Goal: Task Accomplishment & Management: Manage account settings

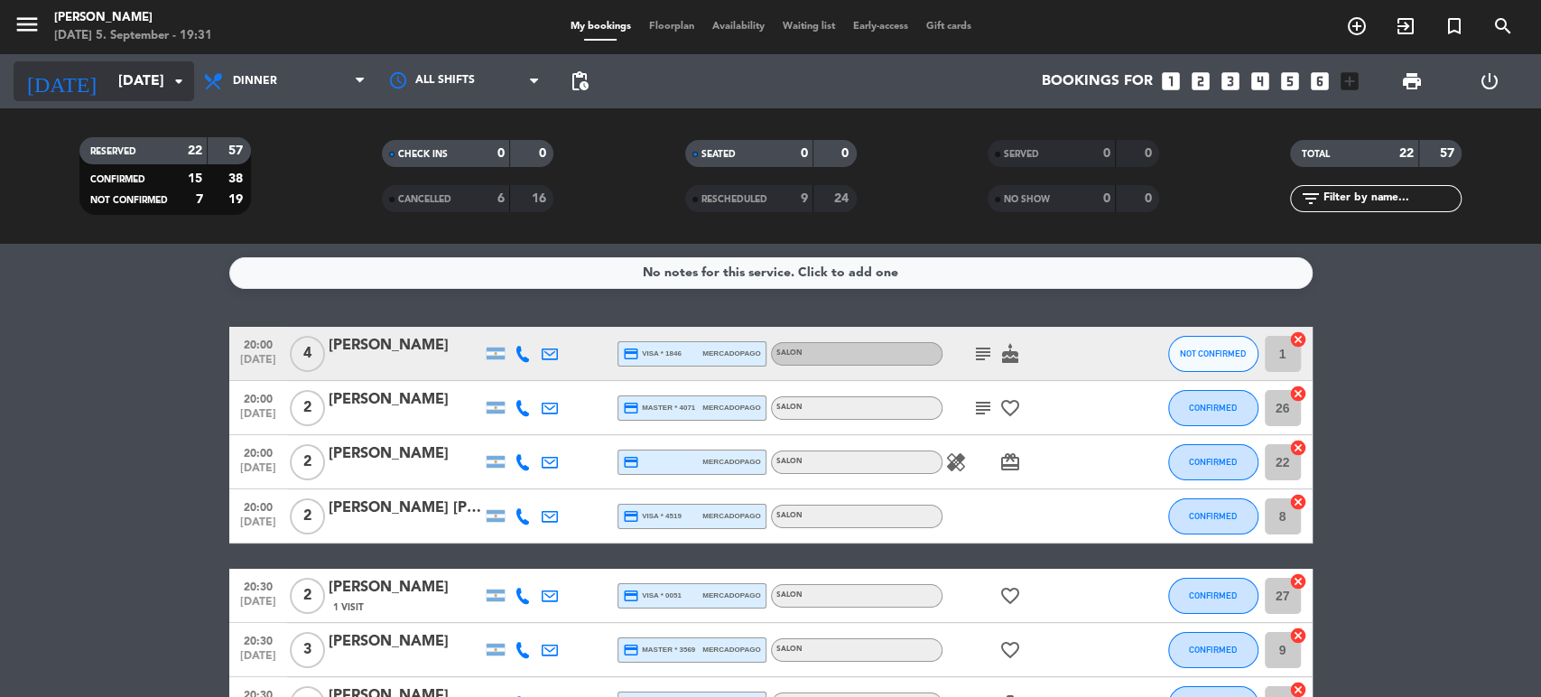
click at [109, 68] on input "[DATE]" at bounding box center [204, 81] width 190 height 35
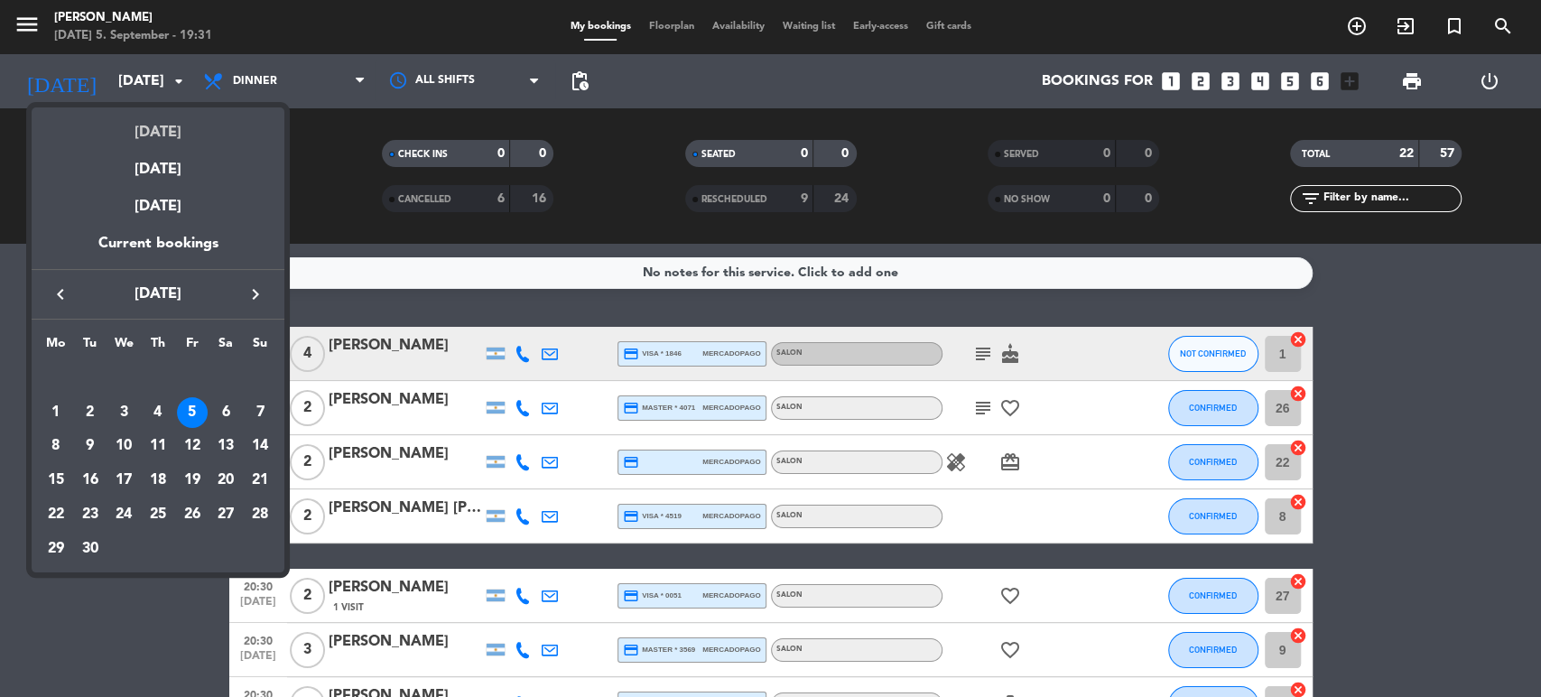
click at [136, 123] on div "[DATE]" at bounding box center [158, 125] width 253 height 37
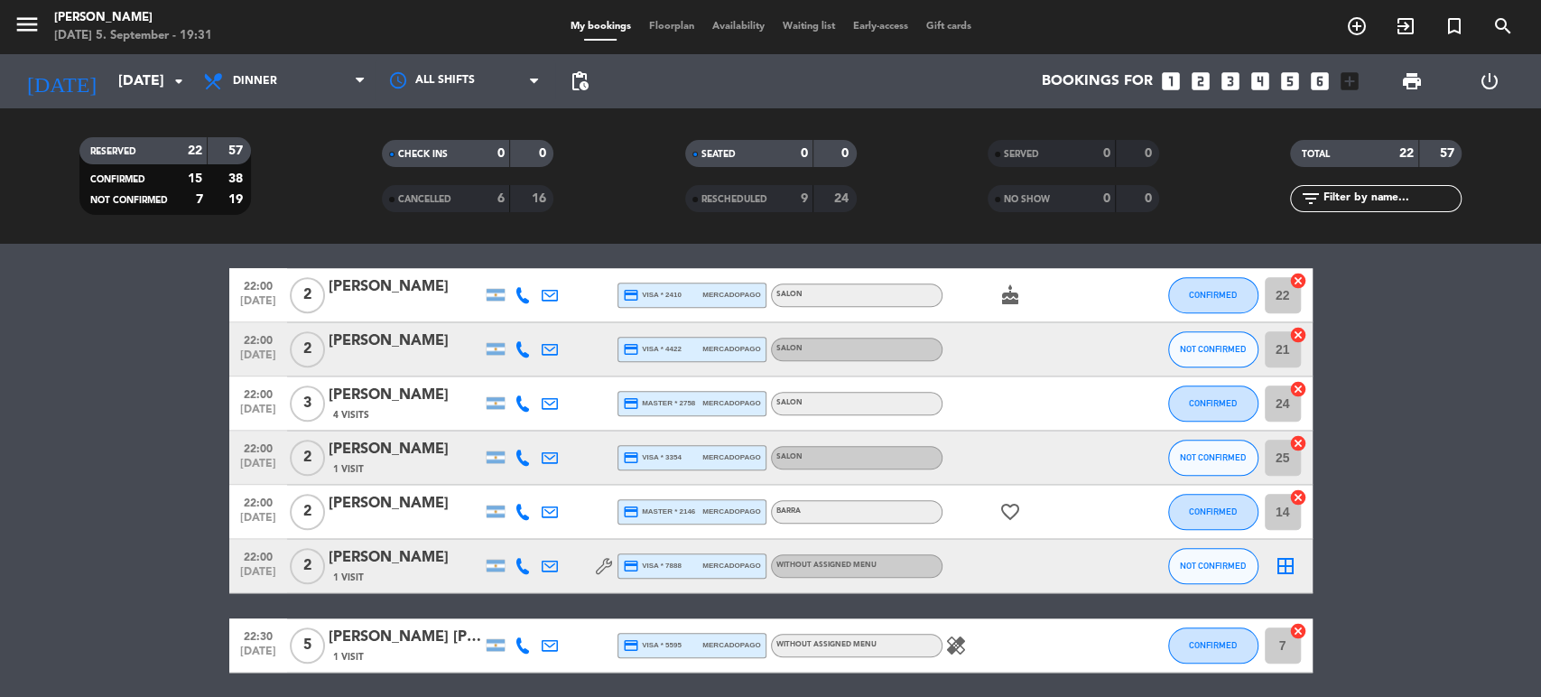
scroll to position [1003, 0]
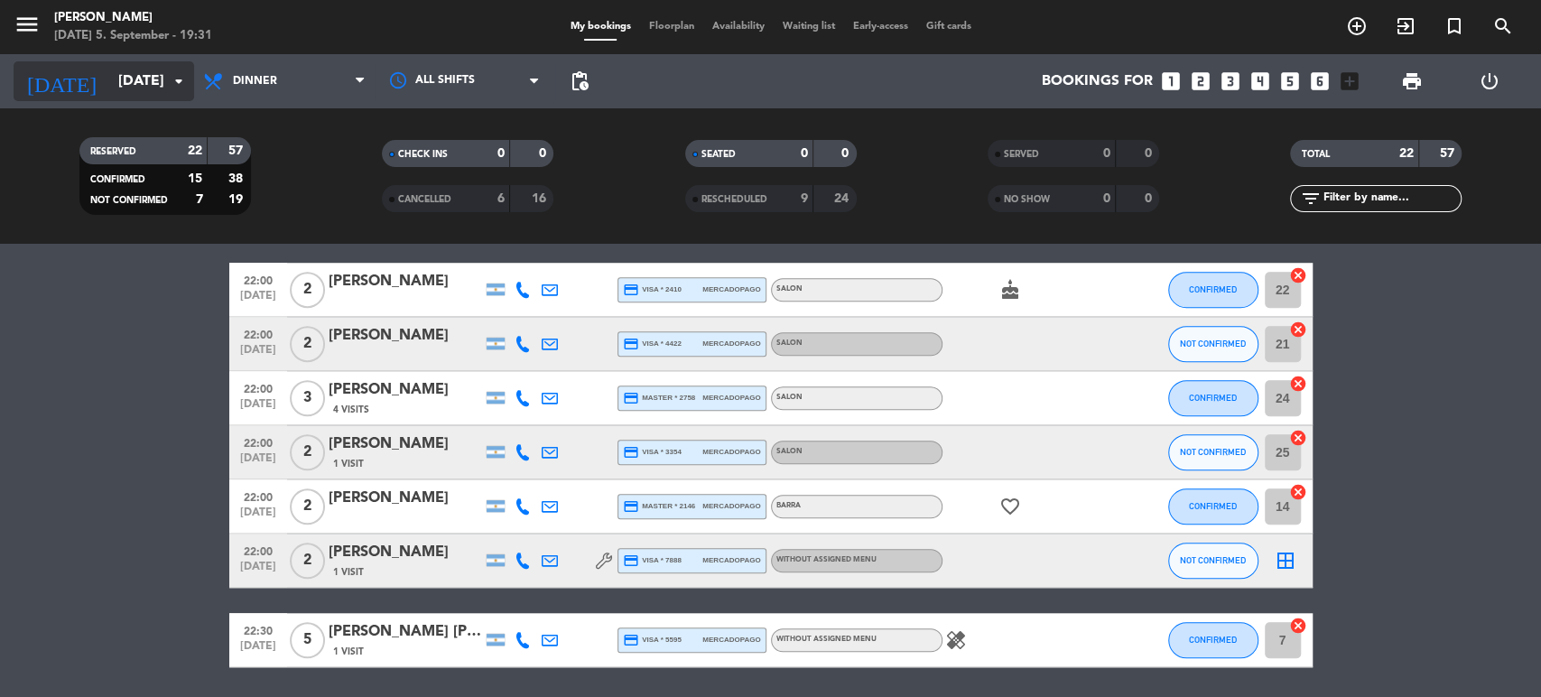
click at [128, 95] on input "[DATE]" at bounding box center [204, 81] width 190 height 35
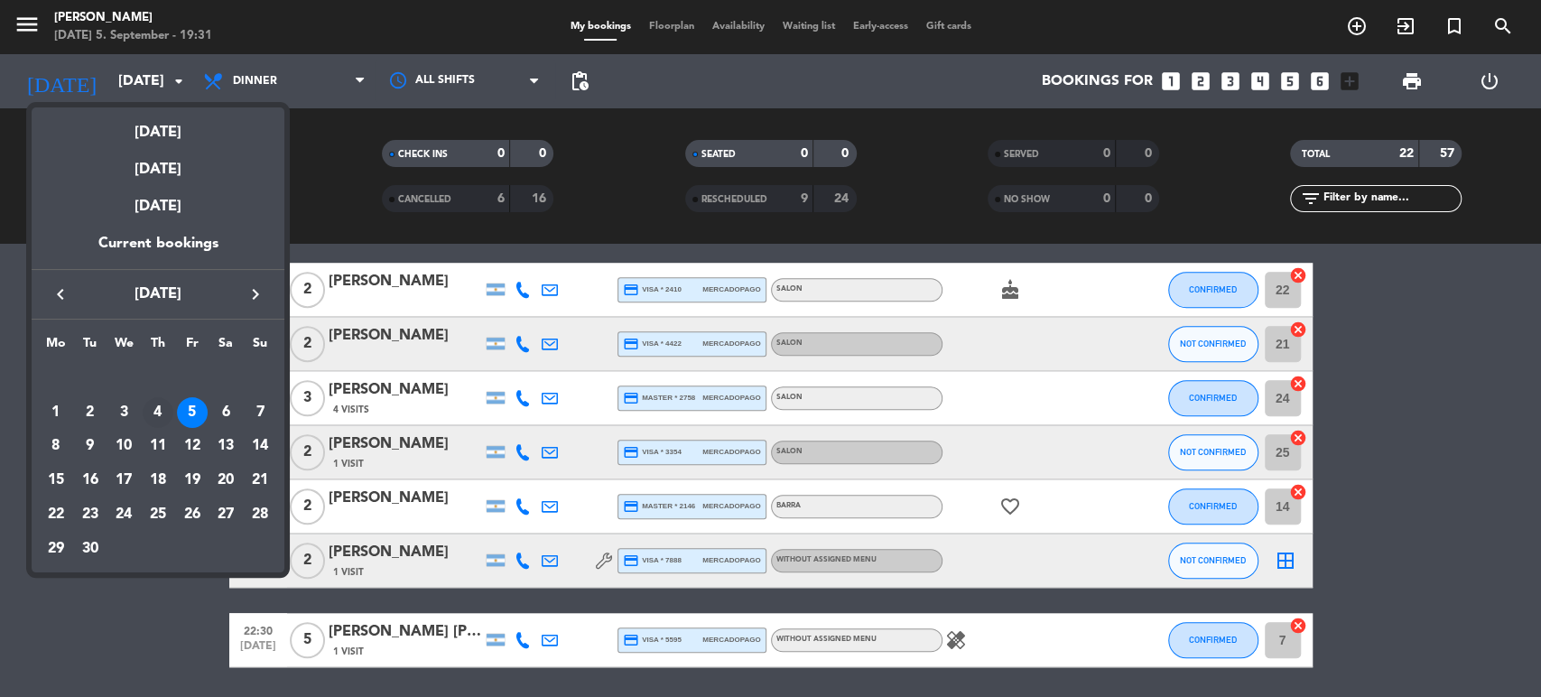
click at [159, 420] on div "4" at bounding box center [158, 412] width 31 height 31
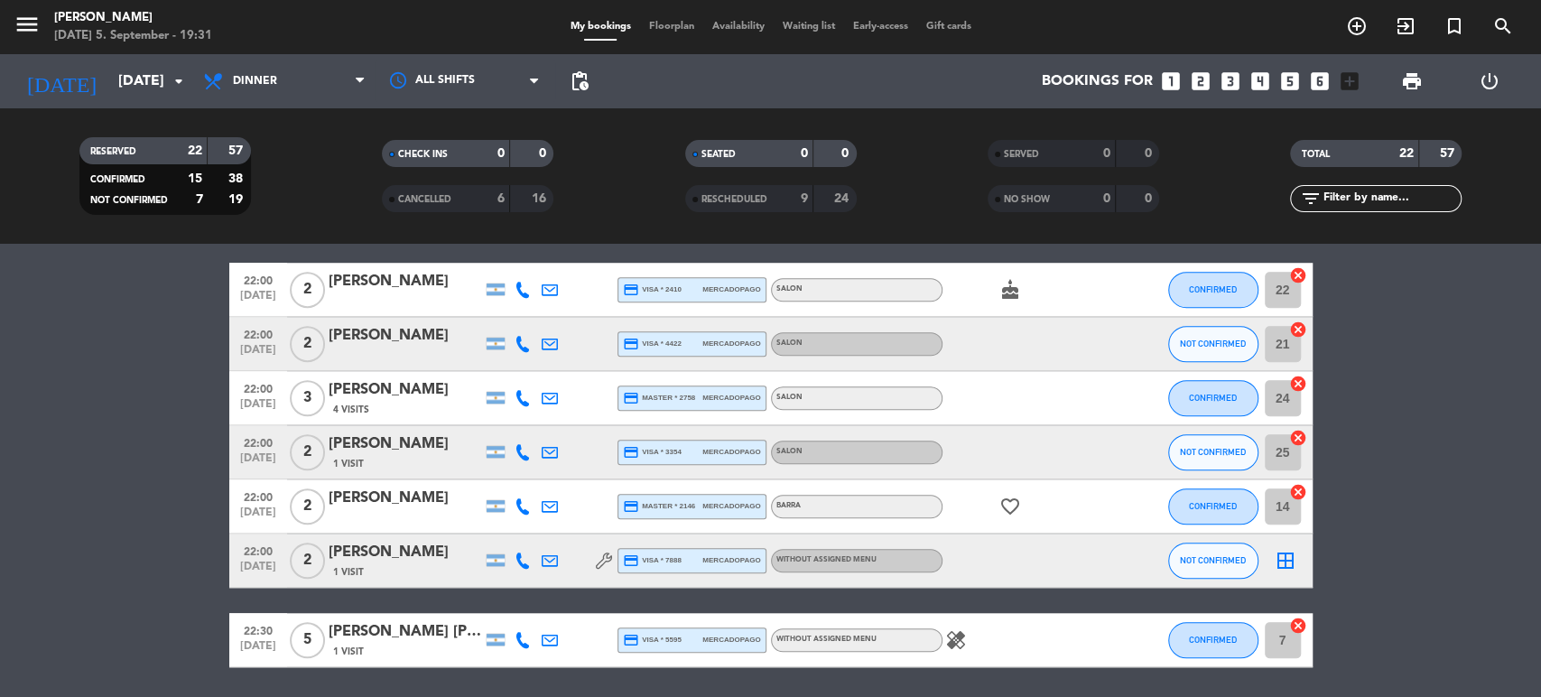
type input "[DATE]"
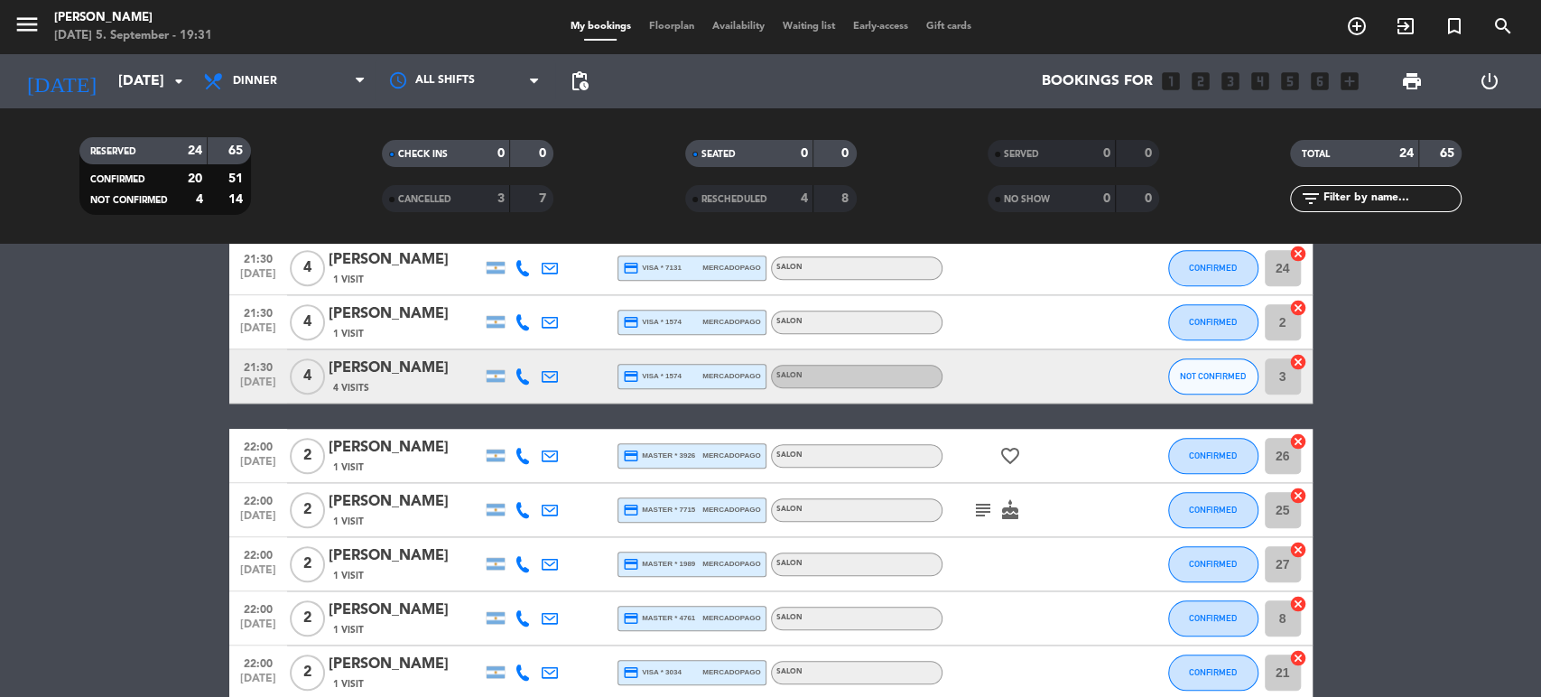
scroll to position [845, 0]
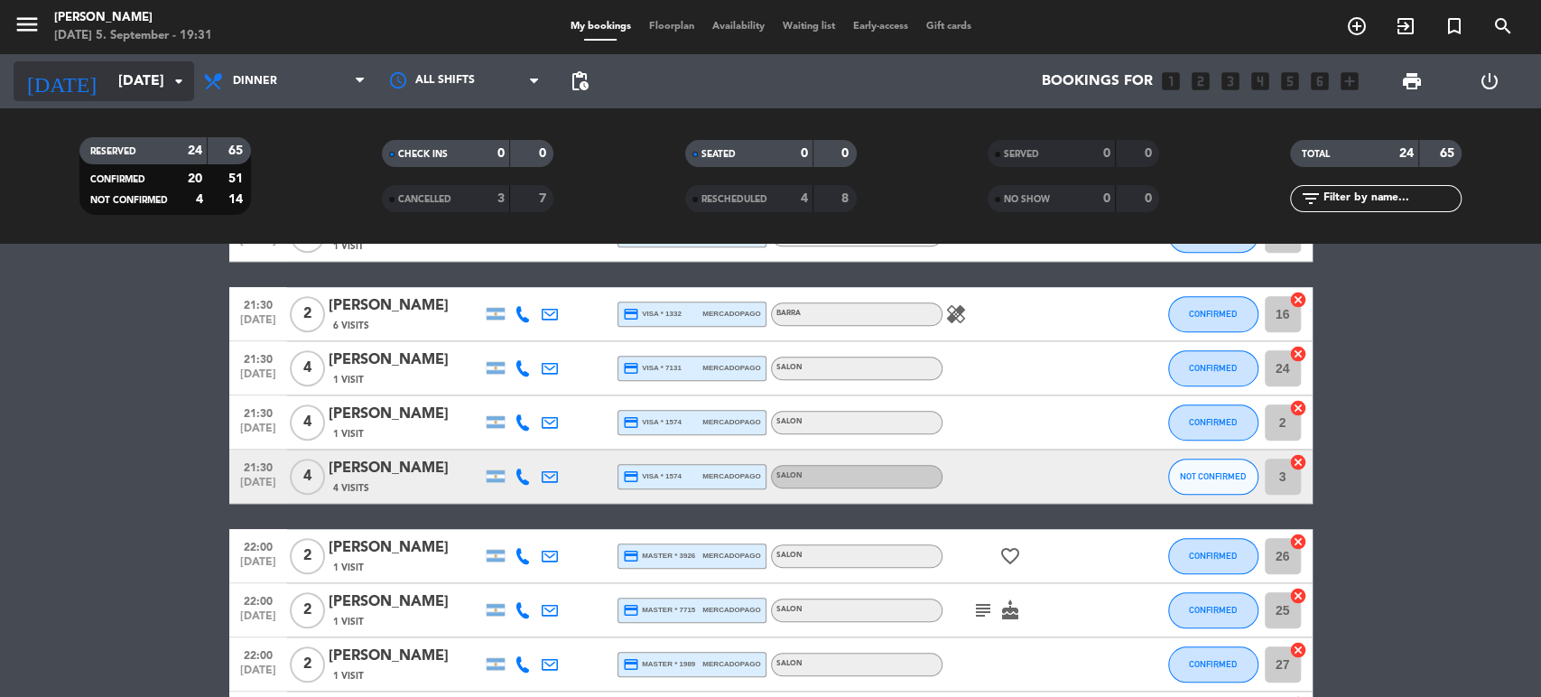
click at [139, 96] on input "[DATE]" at bounding box center [204, 81] width 190 height 35
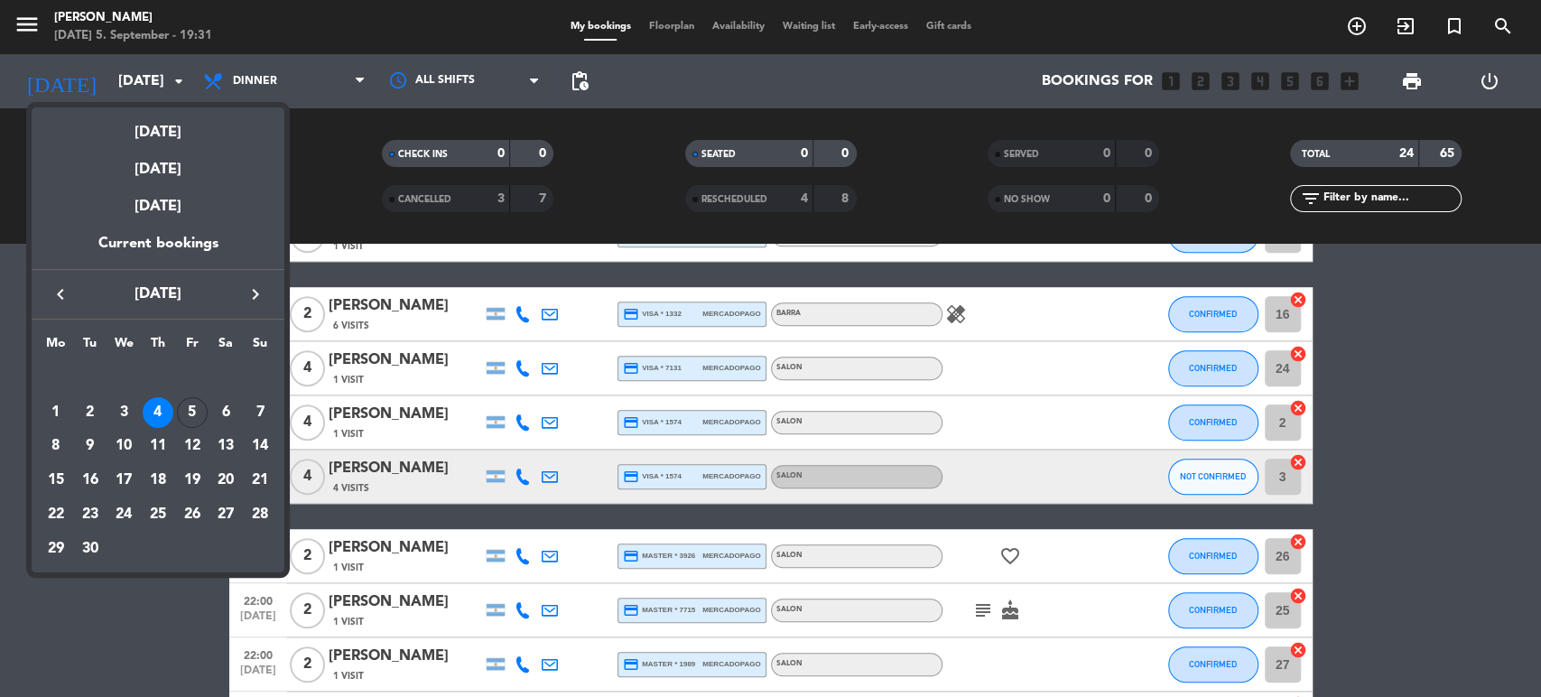
click at [144, 604] on div at bounding box center [770, 348] width 1541 height 697
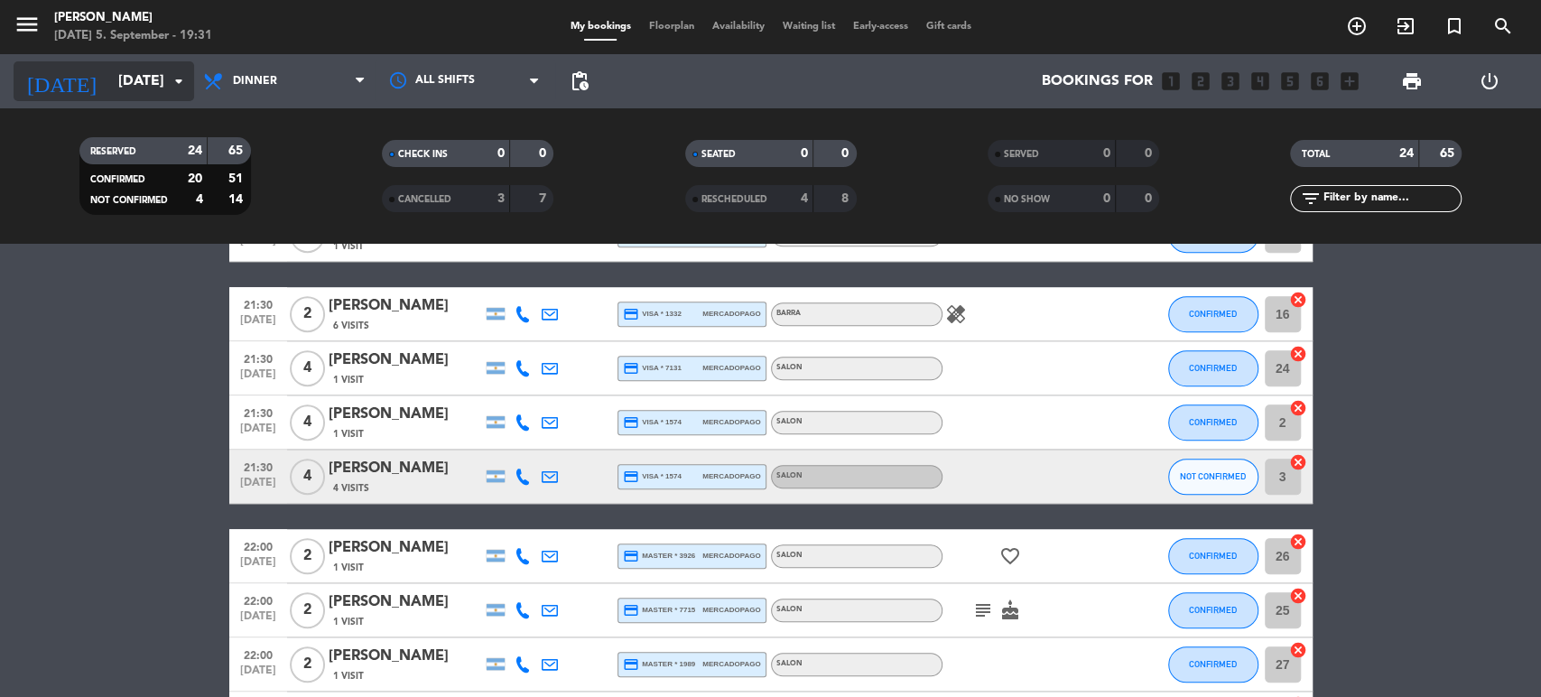
click at [152, 90] on input "[DATE]" at bounding box center [204, 81] width 190 height 35
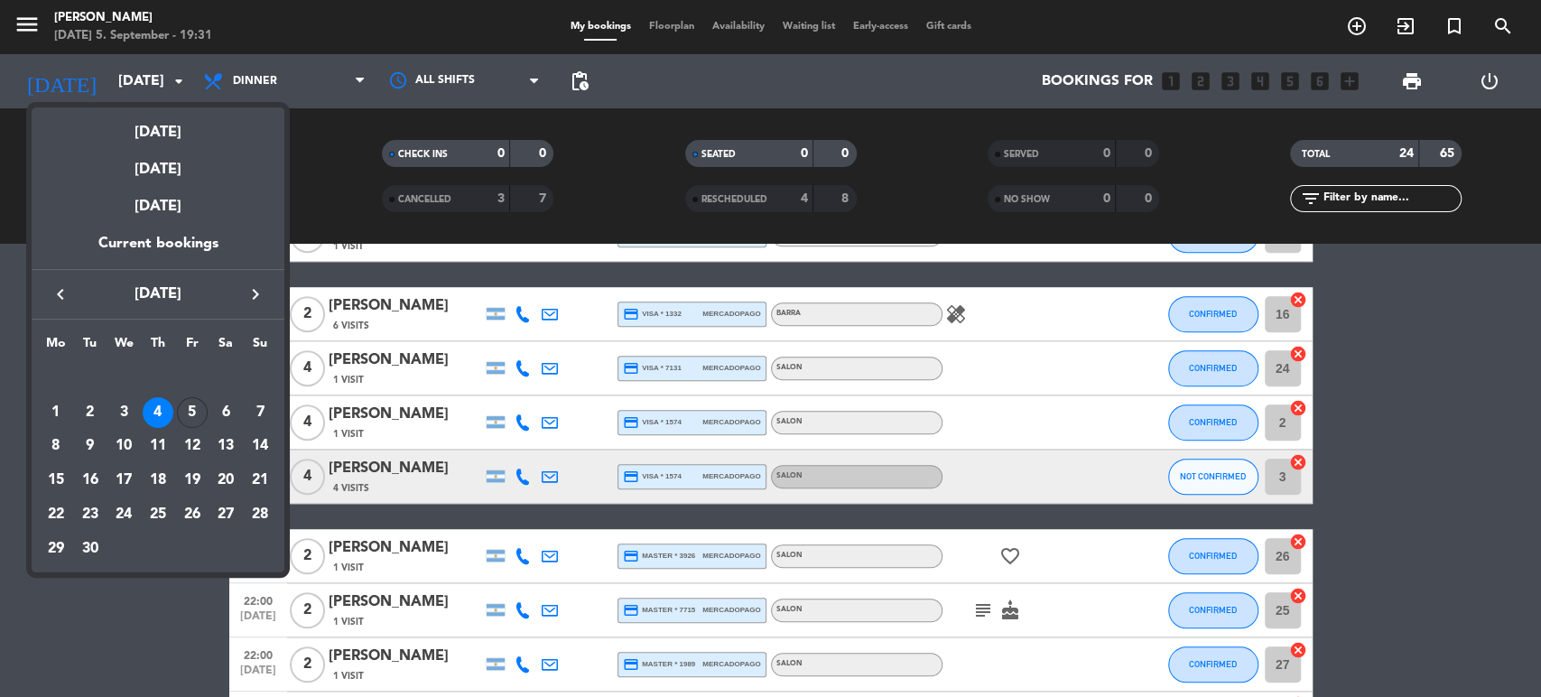
click at [144, 641] on div at bounding box center [770, 348] width 1541 height 697
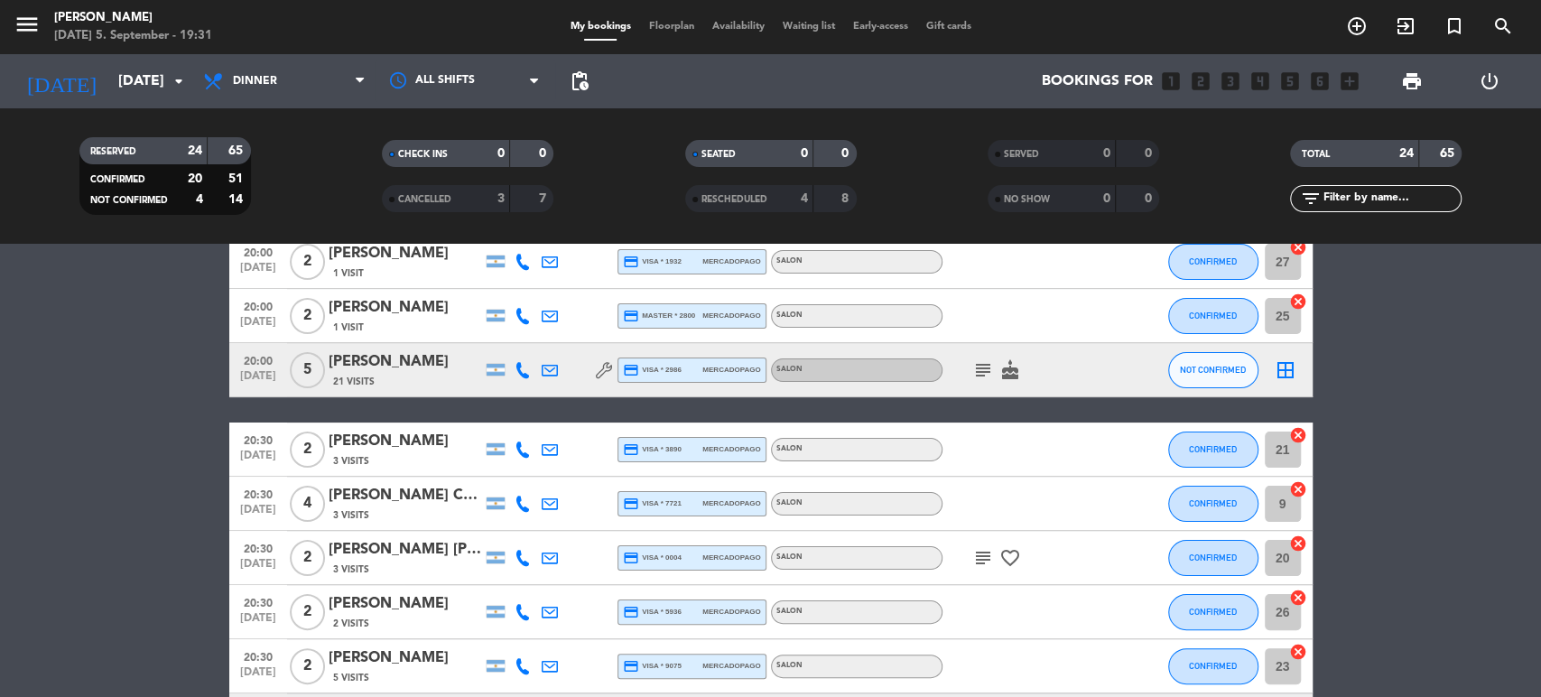
scroll to position [0, 0]
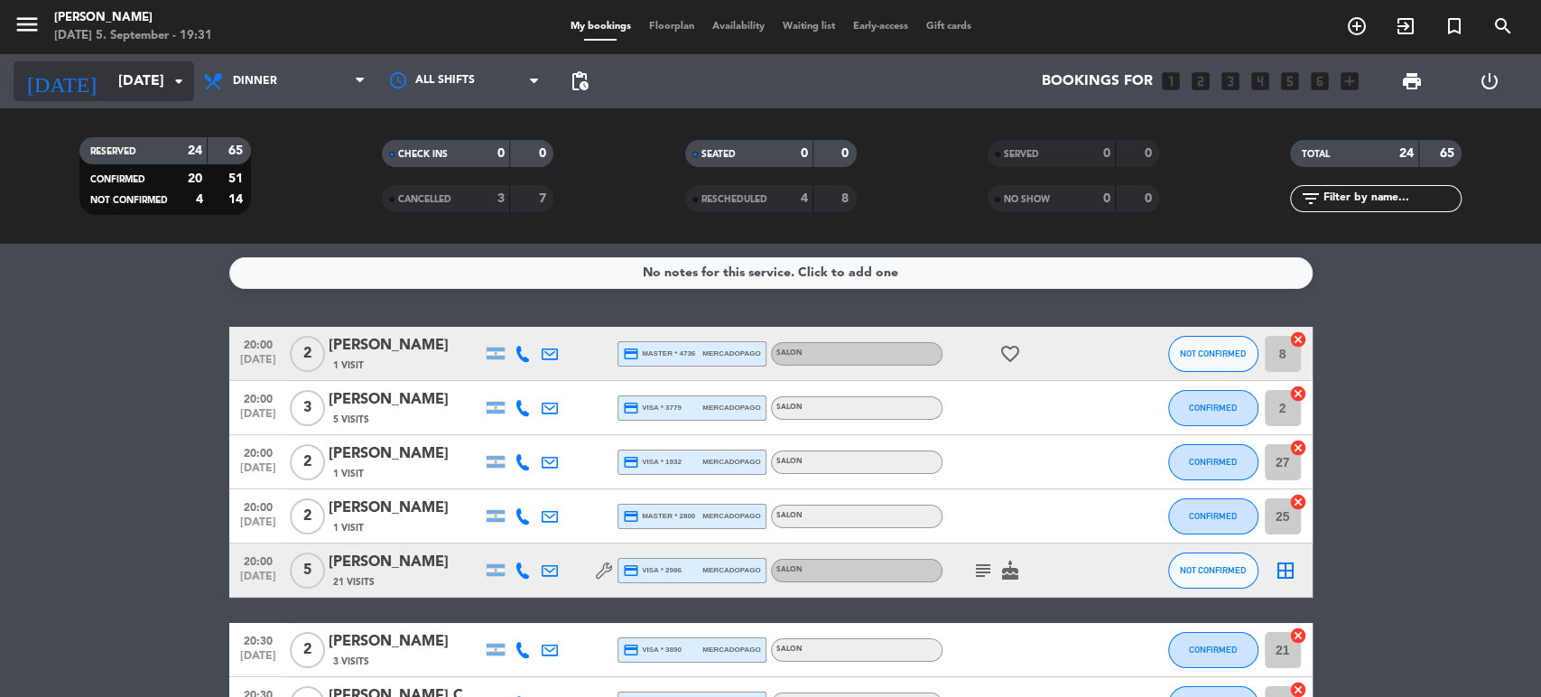
click at [168, 81] on icon "arrow_drop_down" at bounding box center [179, 81] width 22 height 22
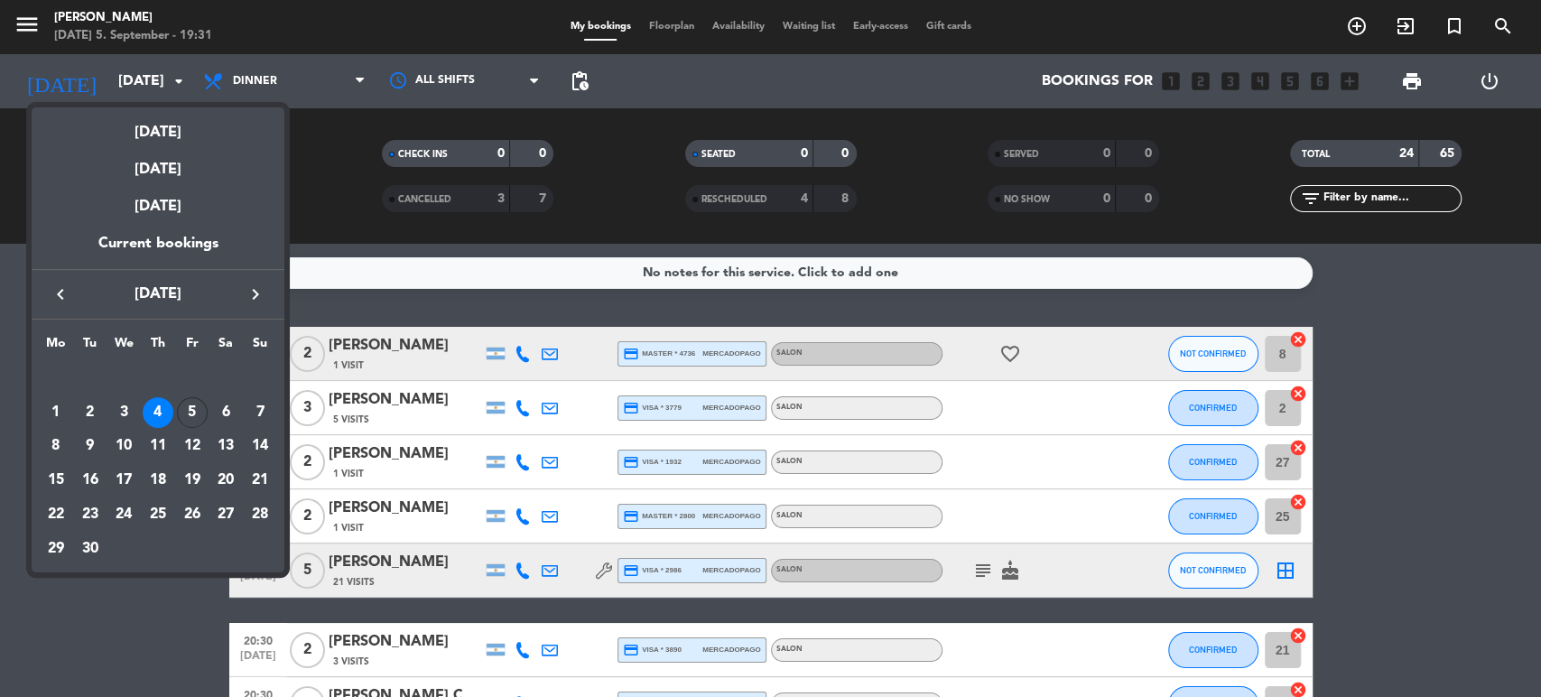
click at [118, 654] on div at bounding box center [770, 348] width 1541 height 697
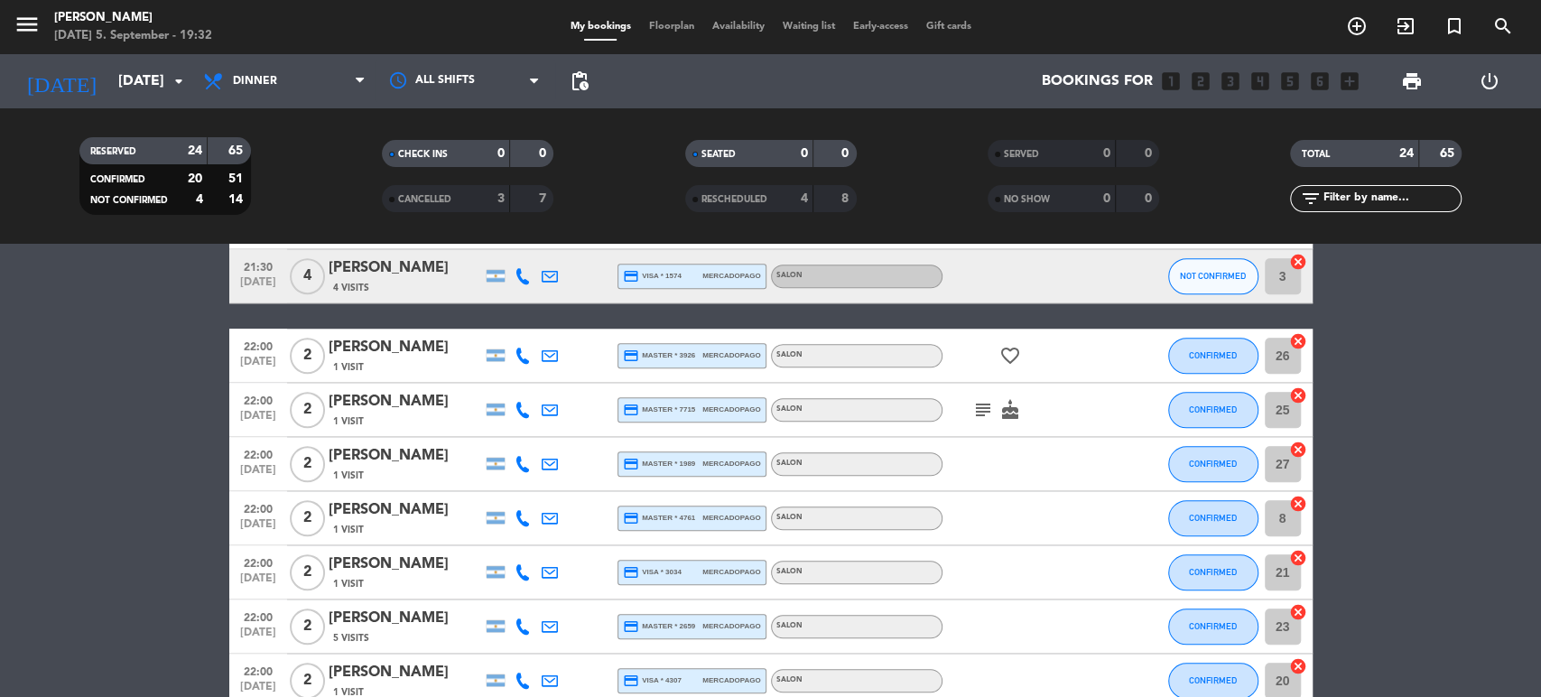
scroll to position [1146, 0]
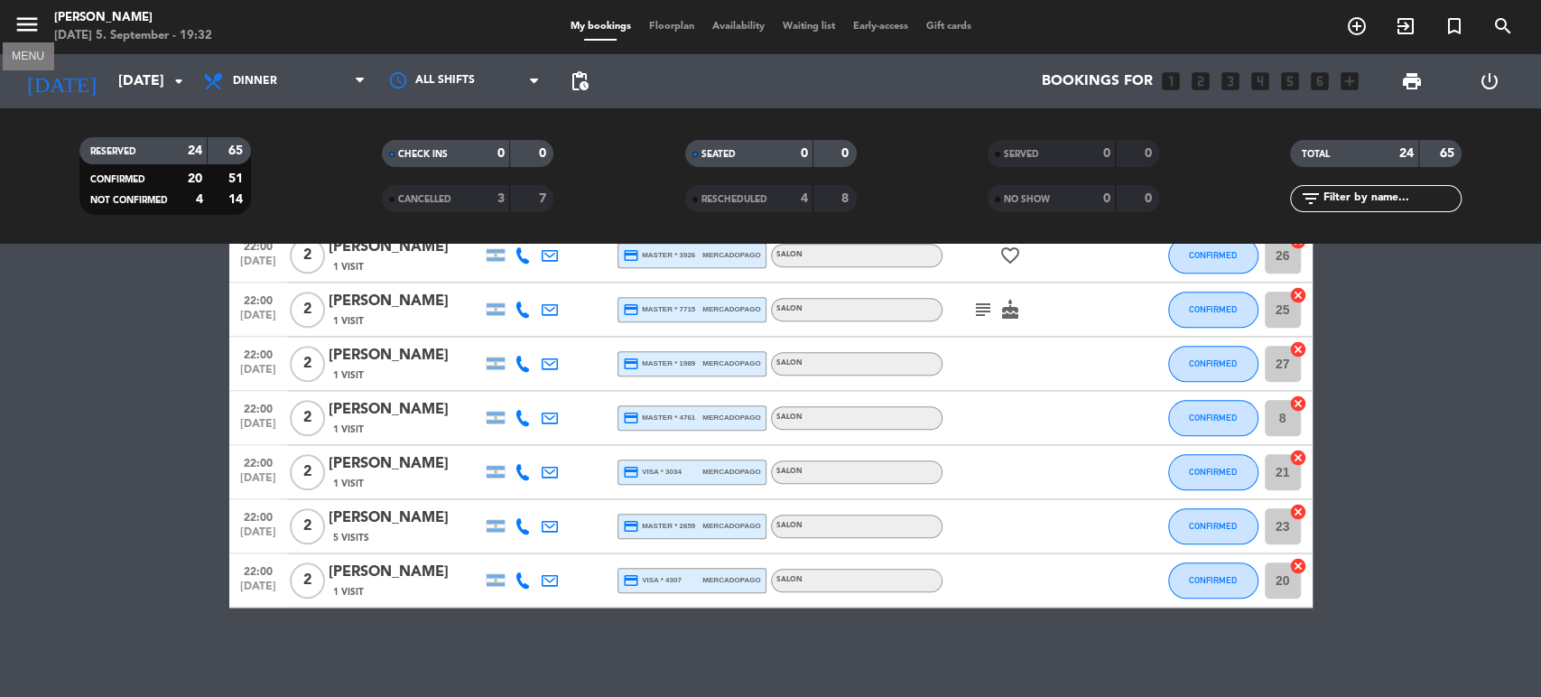
click at [36, 20] on icon "menu" at bounding box center [27, 24] width 27 height 27
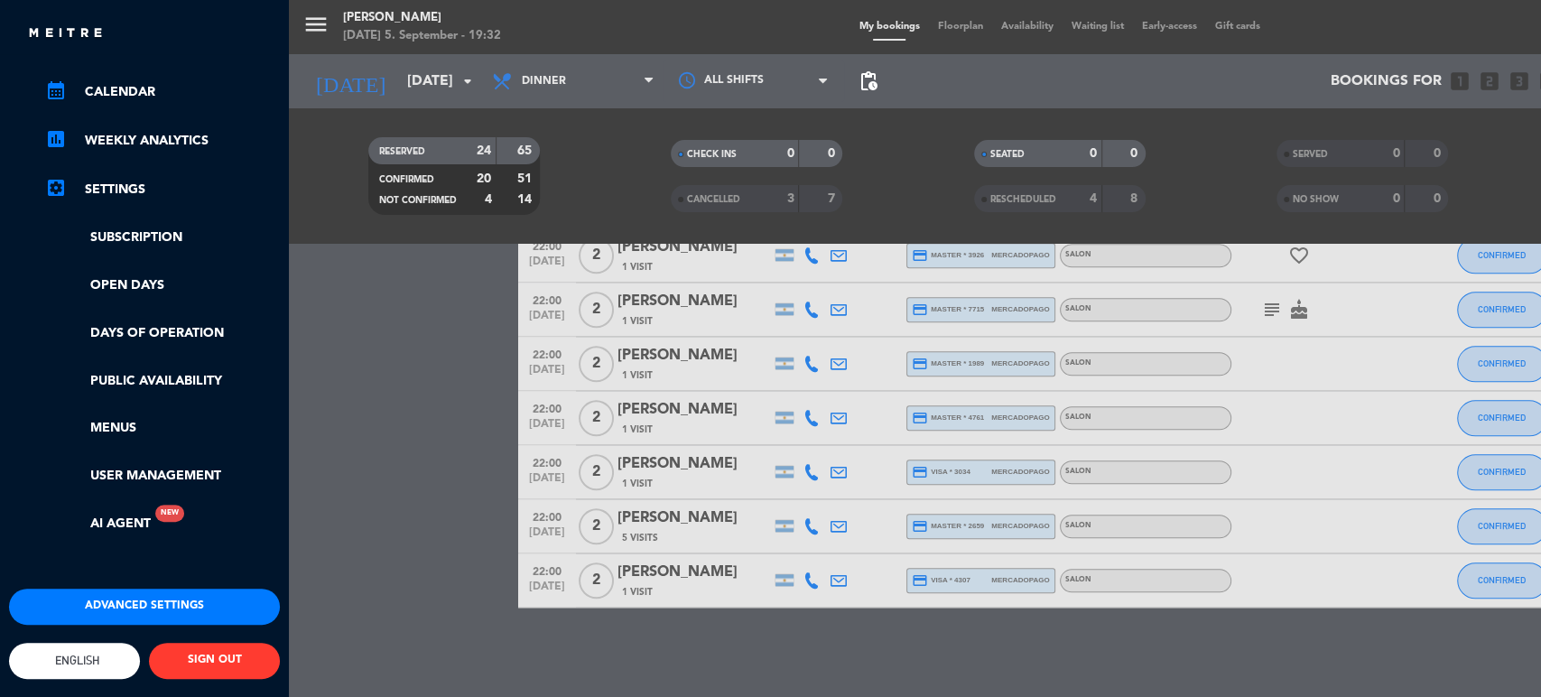
scroll to position [232, 0]
click at [147, 323] on link "Days of operation" at bounding box center [162, 333] width 235 height 21
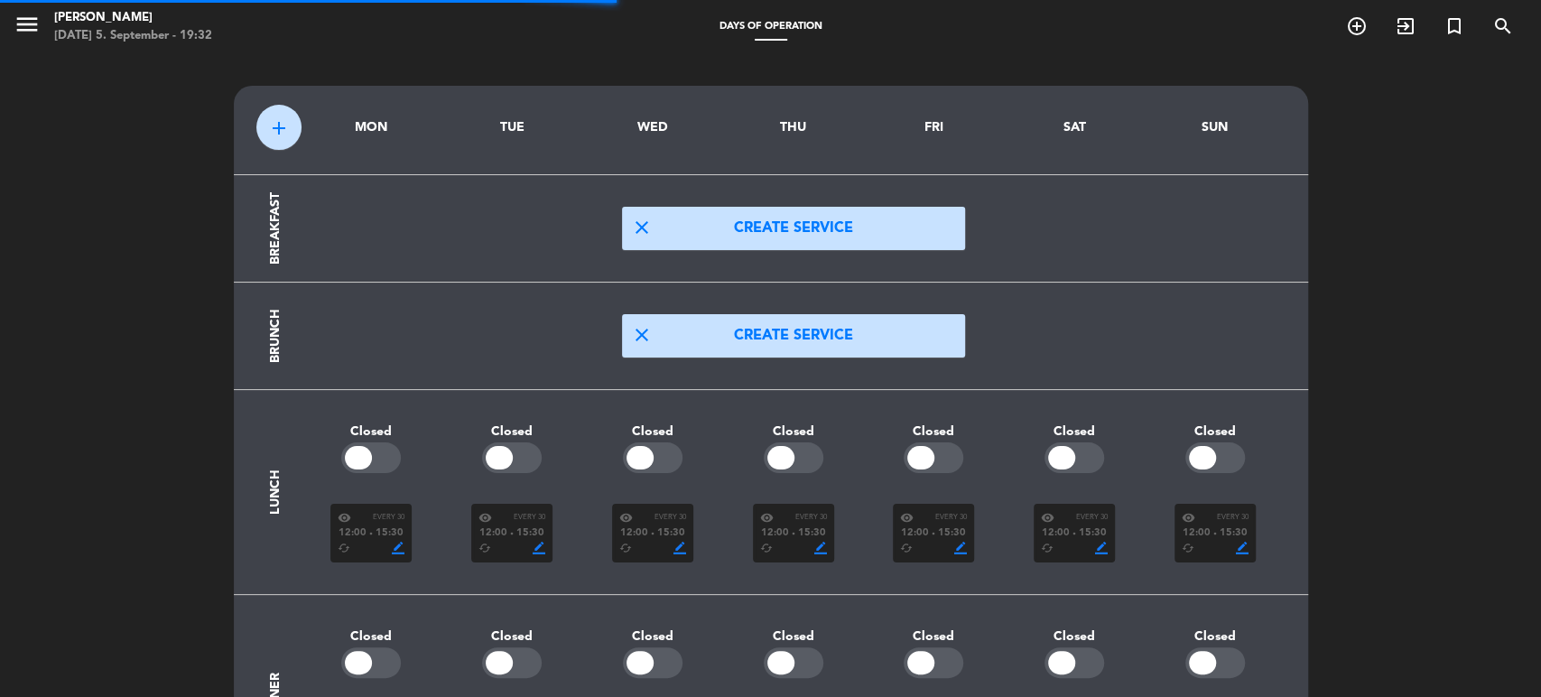
scroll to position [152, 0]
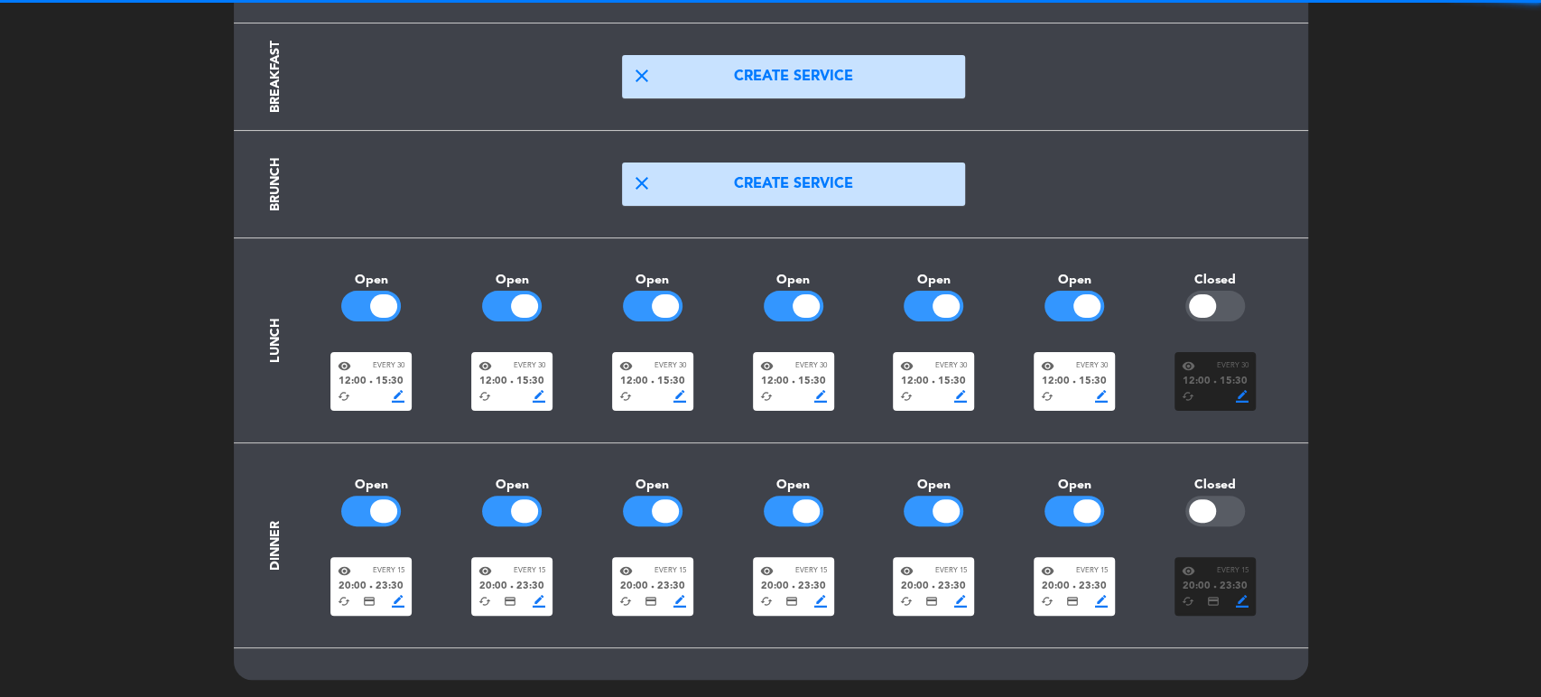
click at [370, 579] on div "20:00 fiber_manual_record 23:30" at bounding box center [371, 587] width 67 height 16
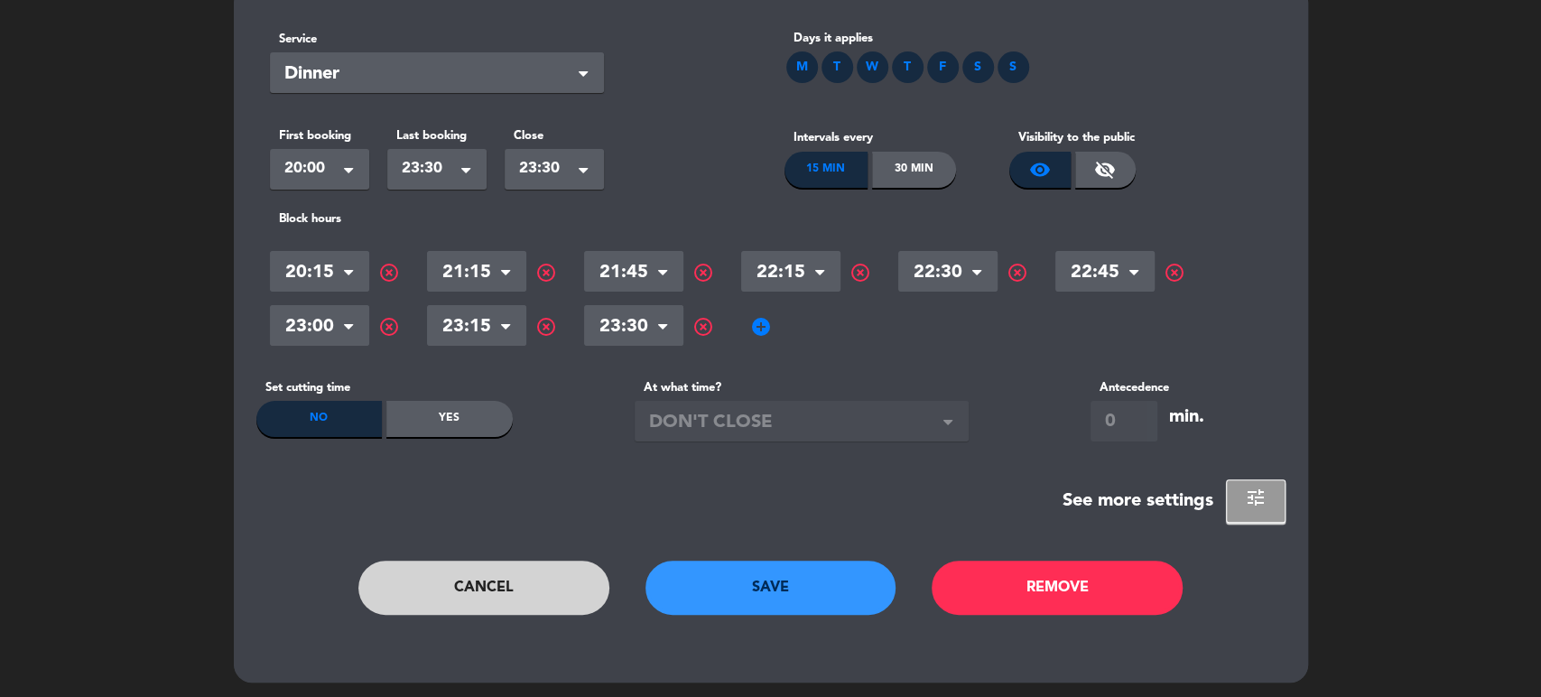
scroll to position [102, 0]
click at [1256, 500] on span "tune" at bounding box center [1257, 497] width 22 height 22
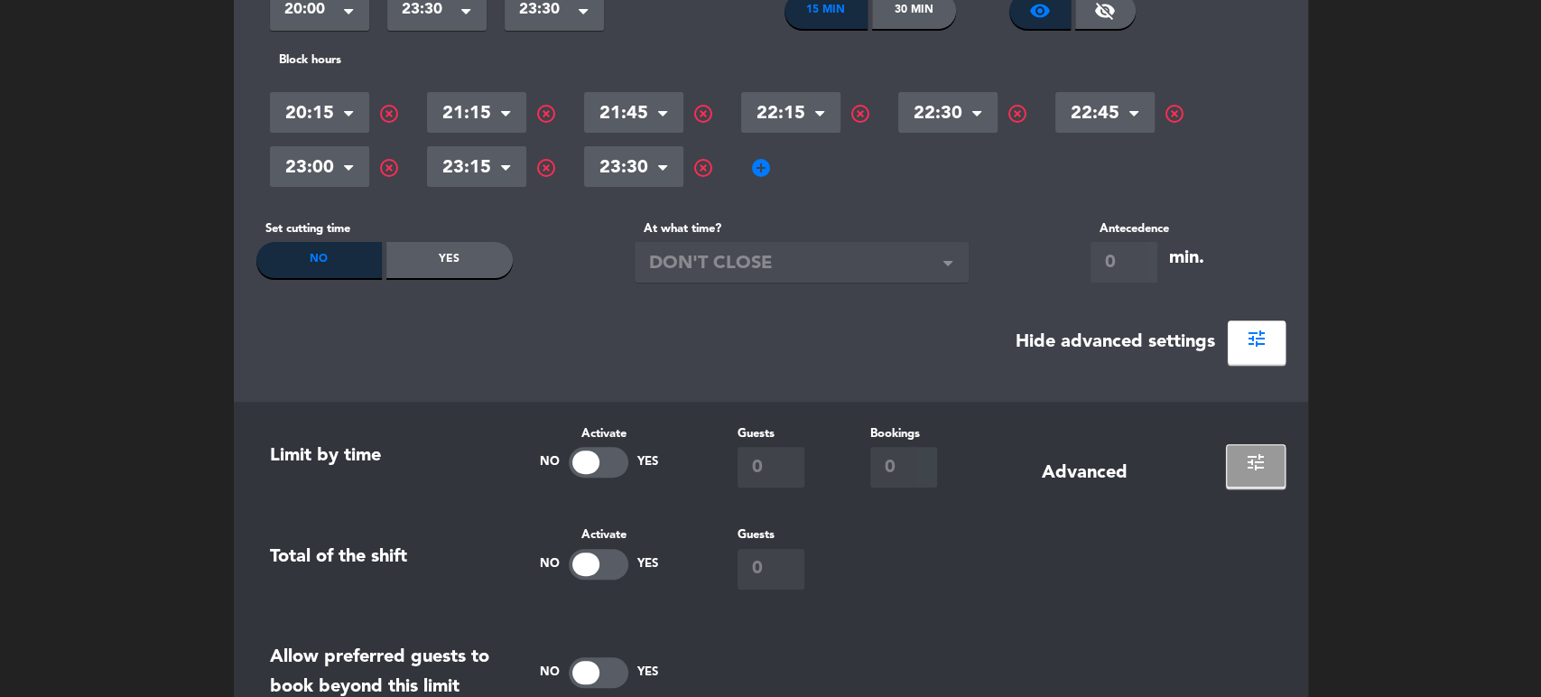
scroll to position [404, 0]
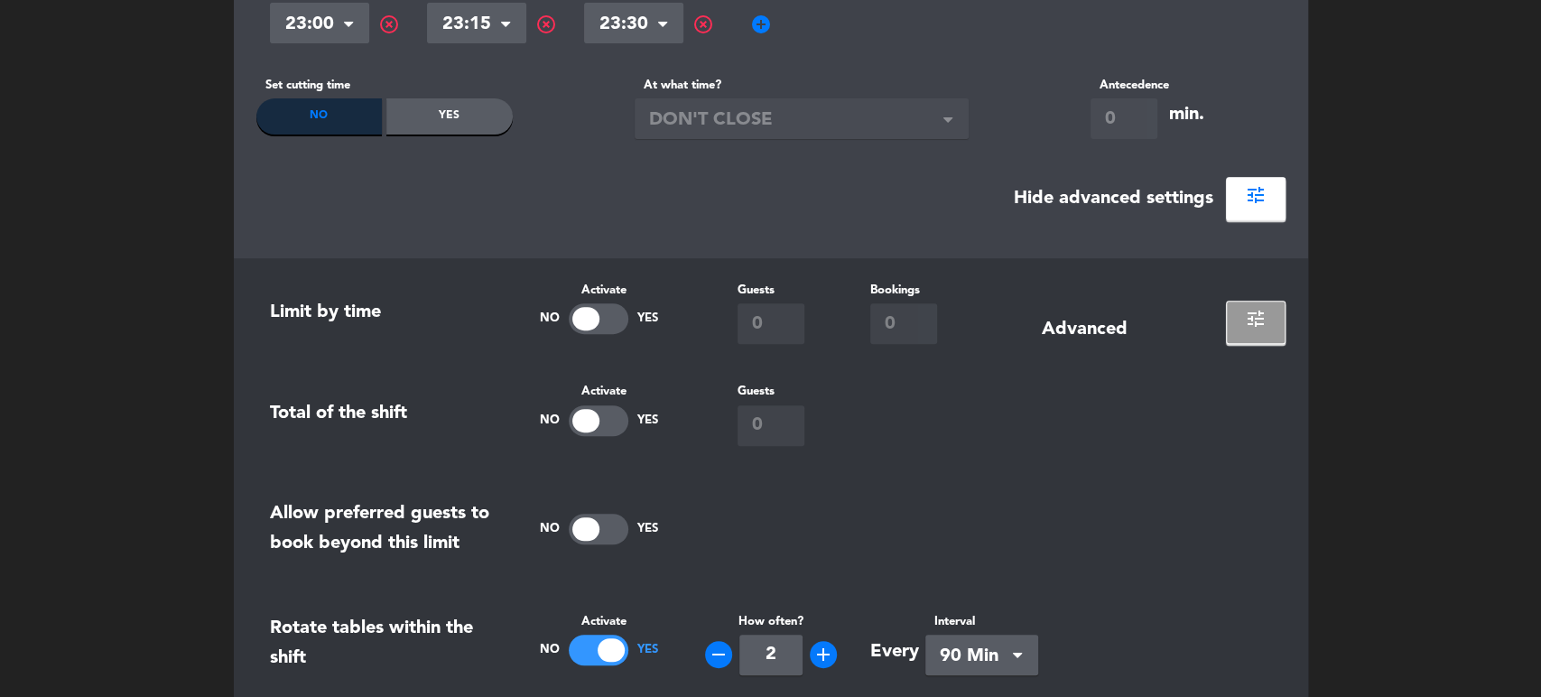
click at [1252, 311] on span "tune" at bounding box center [1257, 319] width 22 height 22
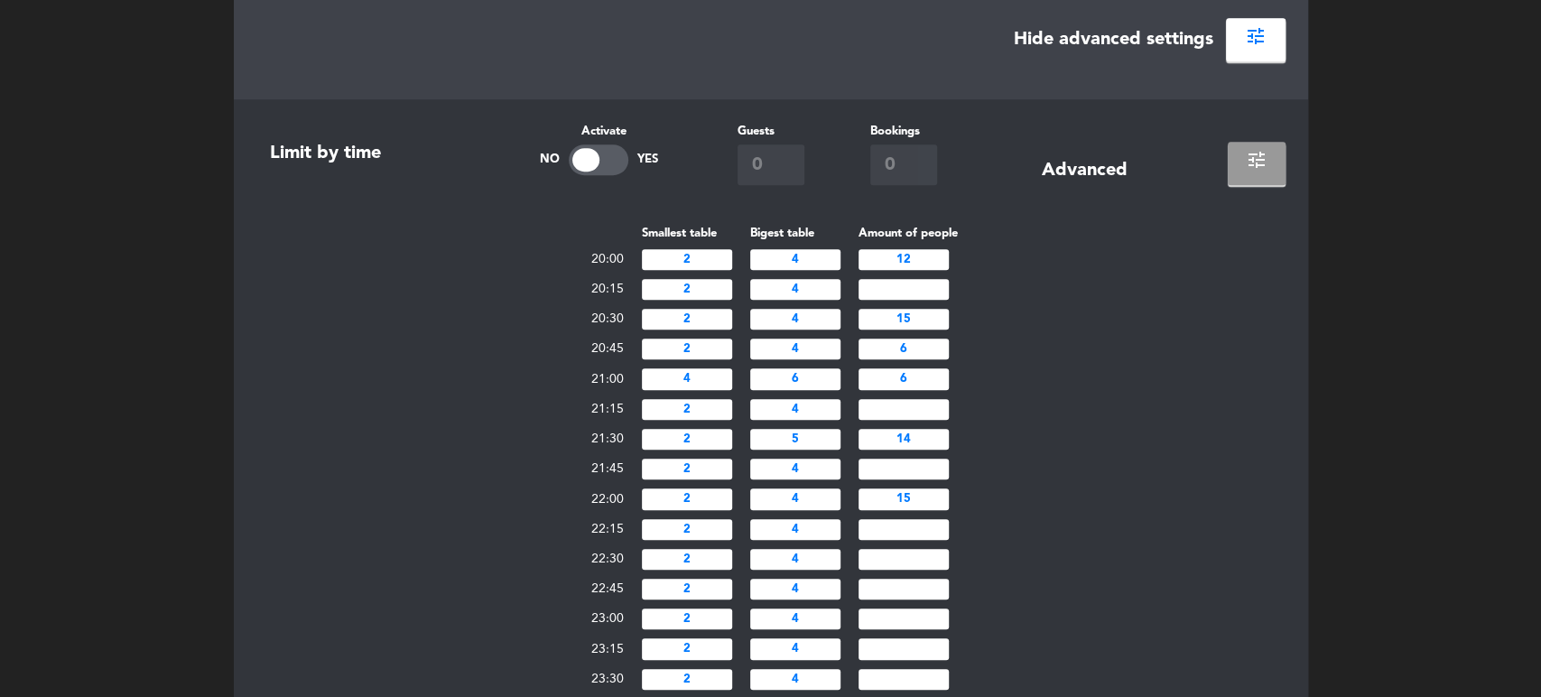
scroll to position [604, 0]
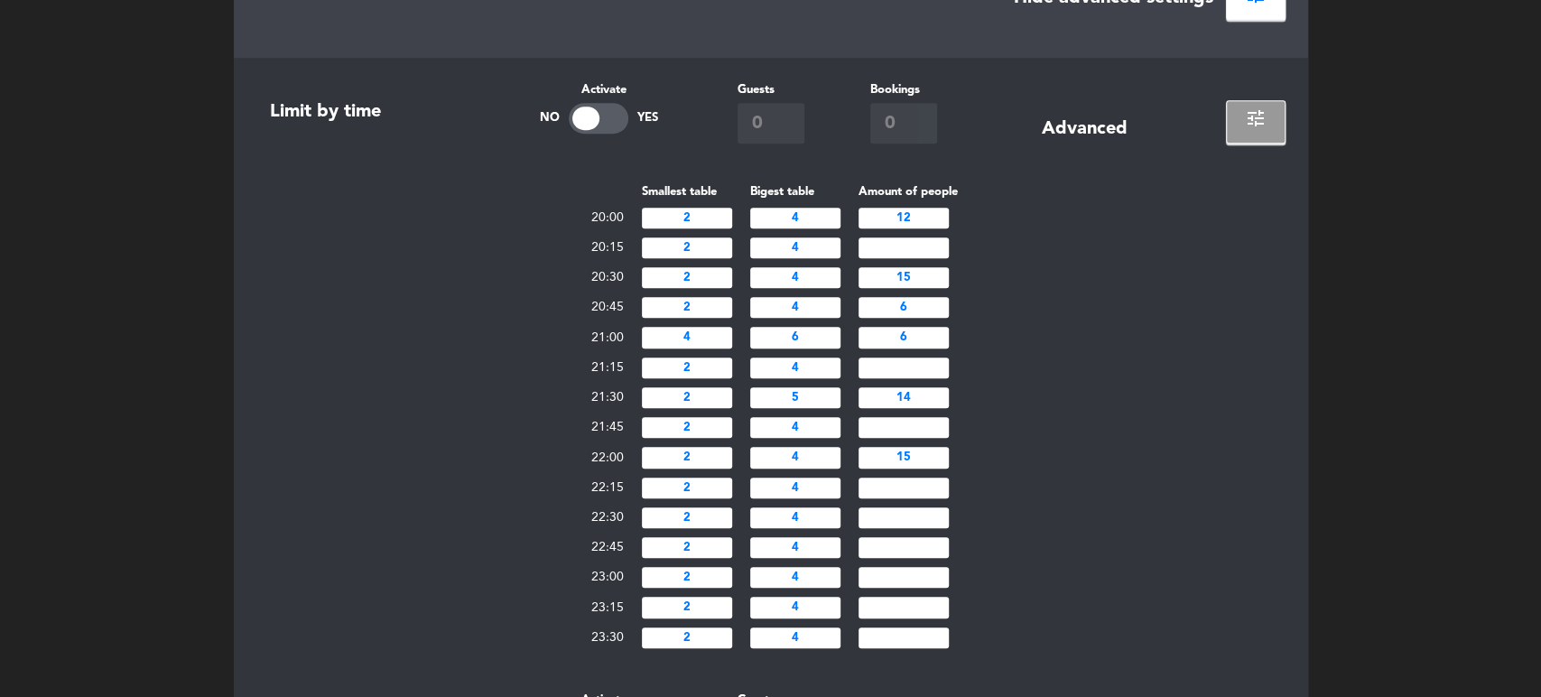
click at [809, 397] on input "5" at bounding box center [795, 397] width 90 height 21
click at [931, 399] on input "14" at bounding box center [903, 397] width 90 height 21
click at [829, 399] on input "5" at bounding box center [795, 397] width 90 height 21
click at [933, 402] on input "14" at bounding box center [903, 397] width 90 height 21
type input "13"
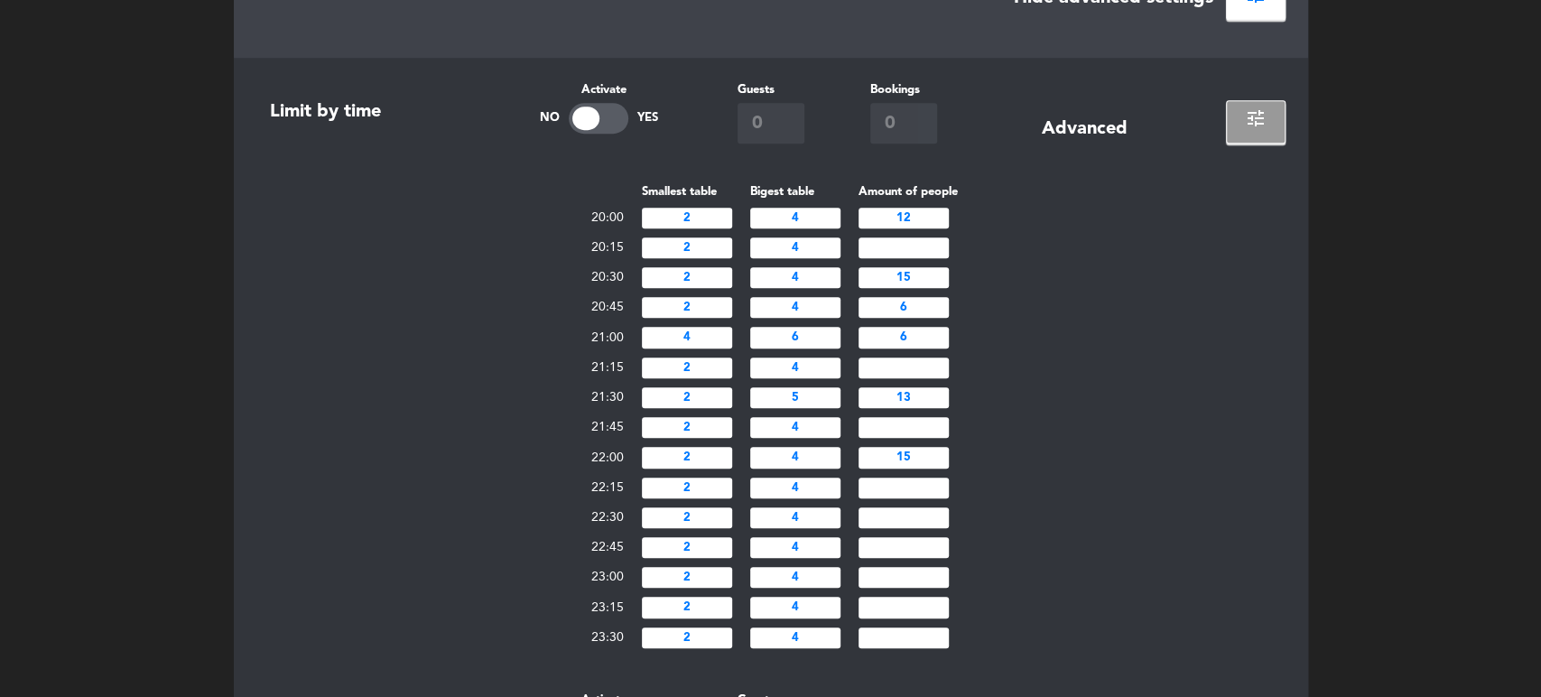
click at [924, 467] on td "15" at bounding box center [903, 457] width 109 height 30
click at [929, 455] on input "15" at bounding box center [903, 457] width 90 height 21
type input "16"
click at [937, 387] on input "13" at bounding box center [903, 397] width 90 height 21
click at [1072, 384] on div "Smallest table Bigest table Amount of people 20:00 2 4 12 20:15 2 4 20:30 2 4 1…" at bounding box center [770, 416] width 1029 height 471
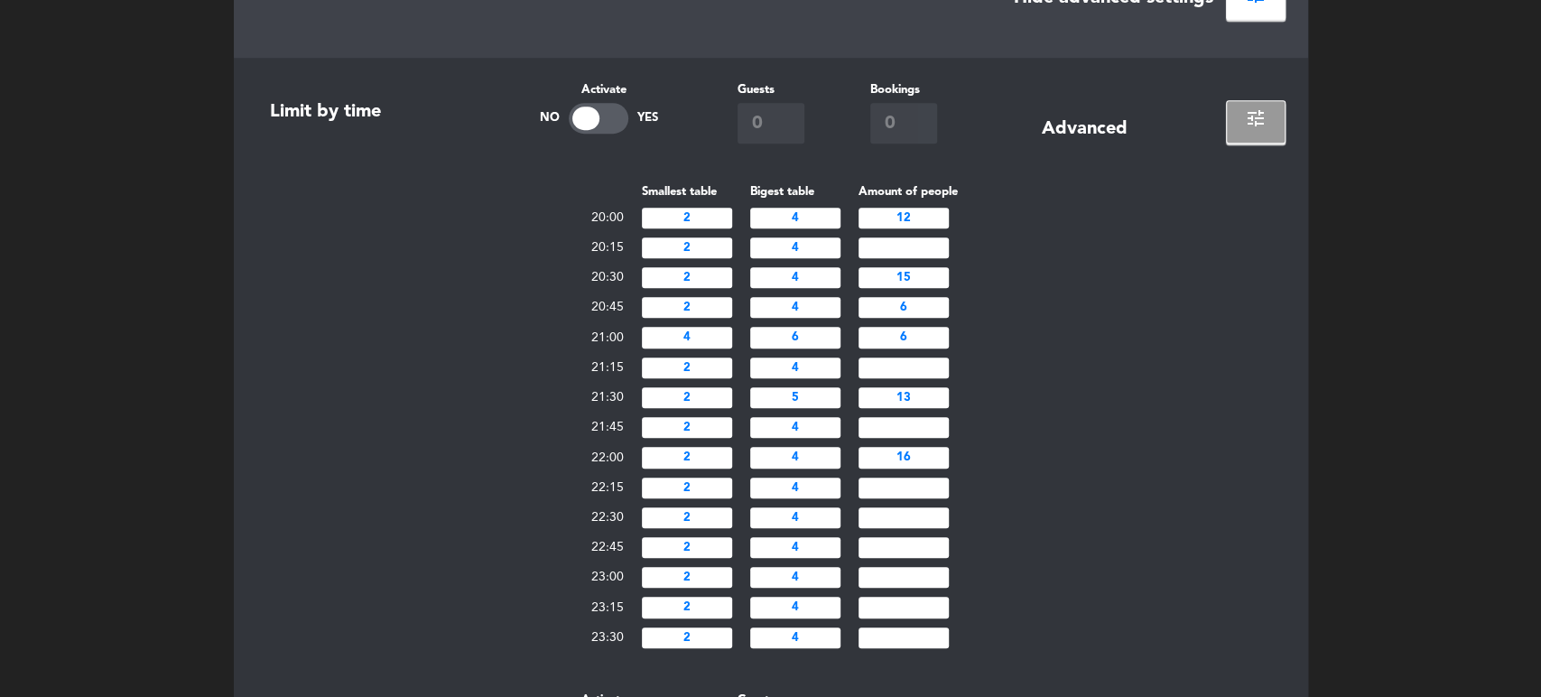
click at [809, 404] on input "5" at bounding box center [795, 397] width 90 height 21
click at [1076, 311] on div "Smallest table Bigest table Amount of people 20:00 2 4 12 20:15 2 4 20:30 2 4 1…" at bounding box center [770, 416] width 1029 height 471
click at [930, 462] on input "16" at bounding box center [903, 457] width 90 height 21
click at [1014, 432] on div "Smallest table Bigest table Amount of people 20:00 2 4 12 20:15 2 4 20:30 2 4 1…" at bounding box center [770, 416] width 1029 height 471
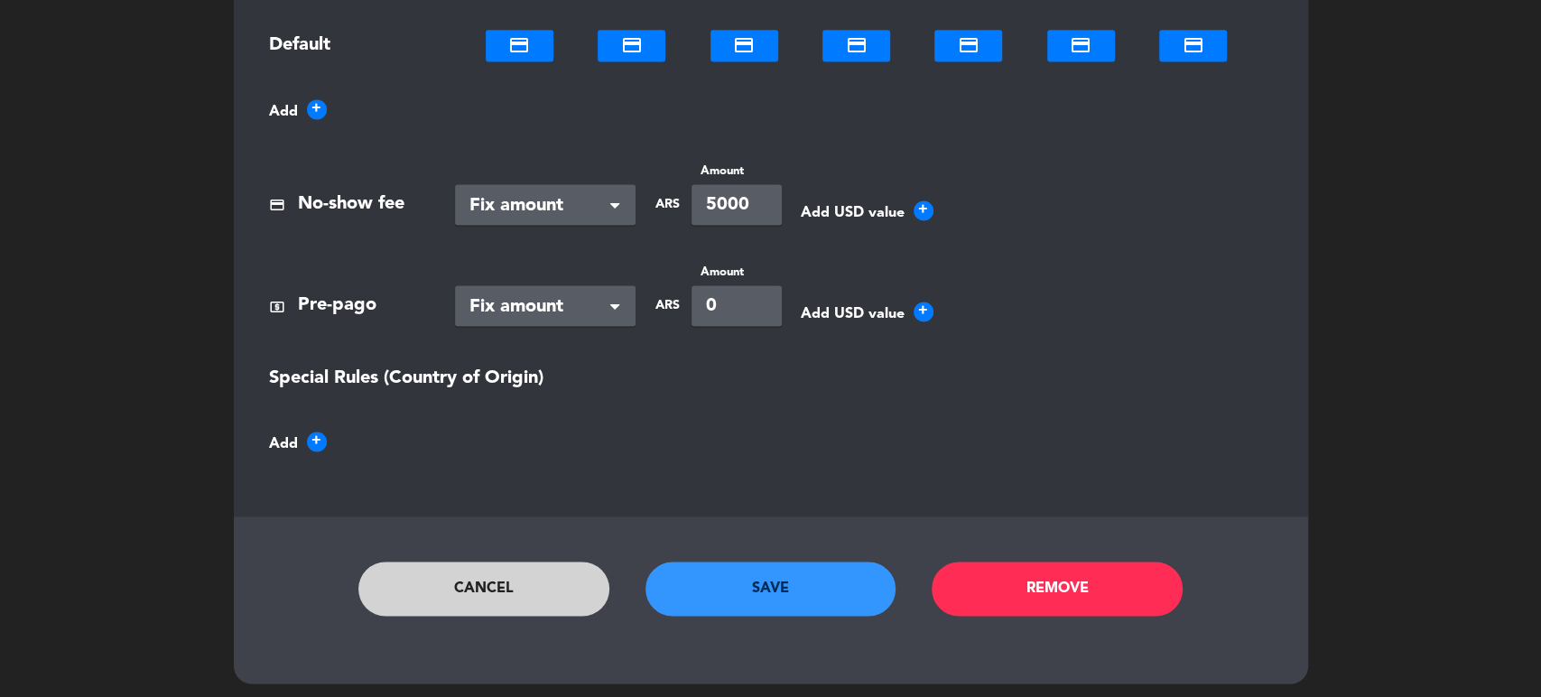
click at [762, 597] on button "Save" at bounding box center [770, 588] width 251 height 54
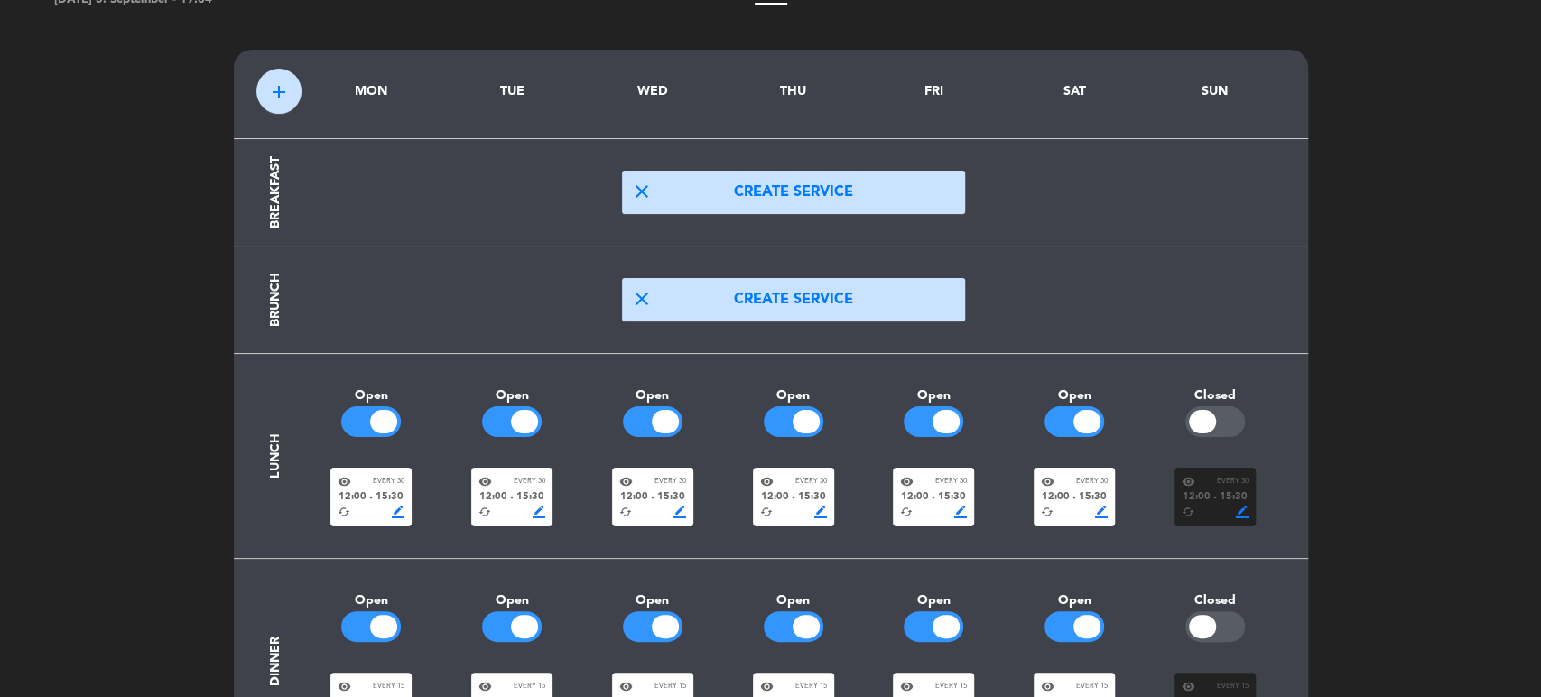
scroll to position [0, 0]
